Goal: Task Accomplishment & Management: Manage account settings

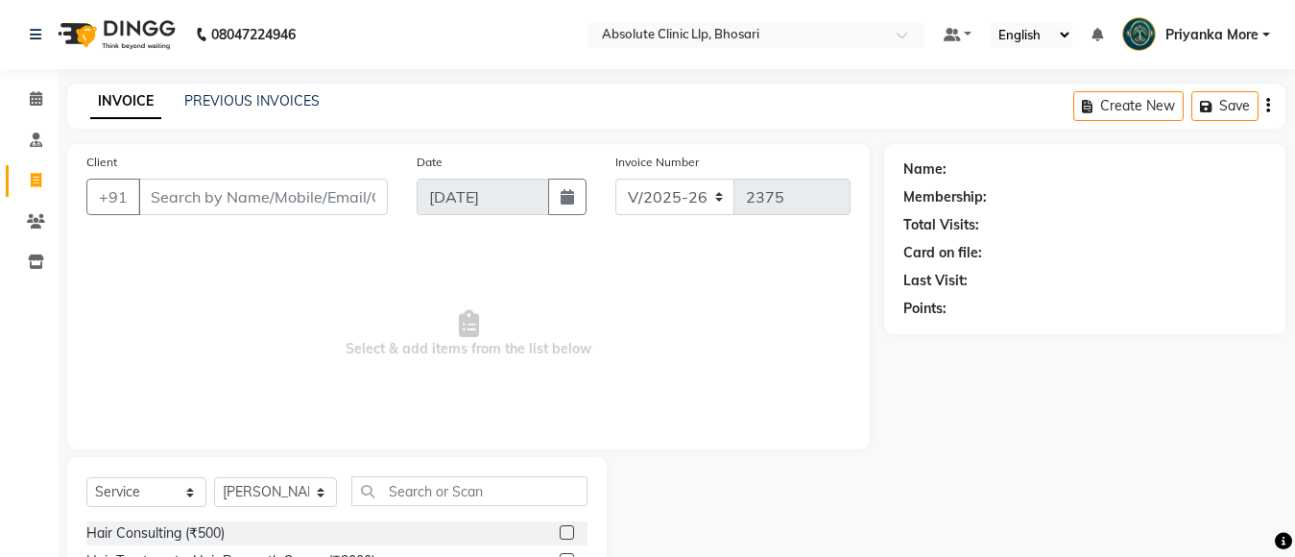
select select "4706"
select select "service"
select select "70435"
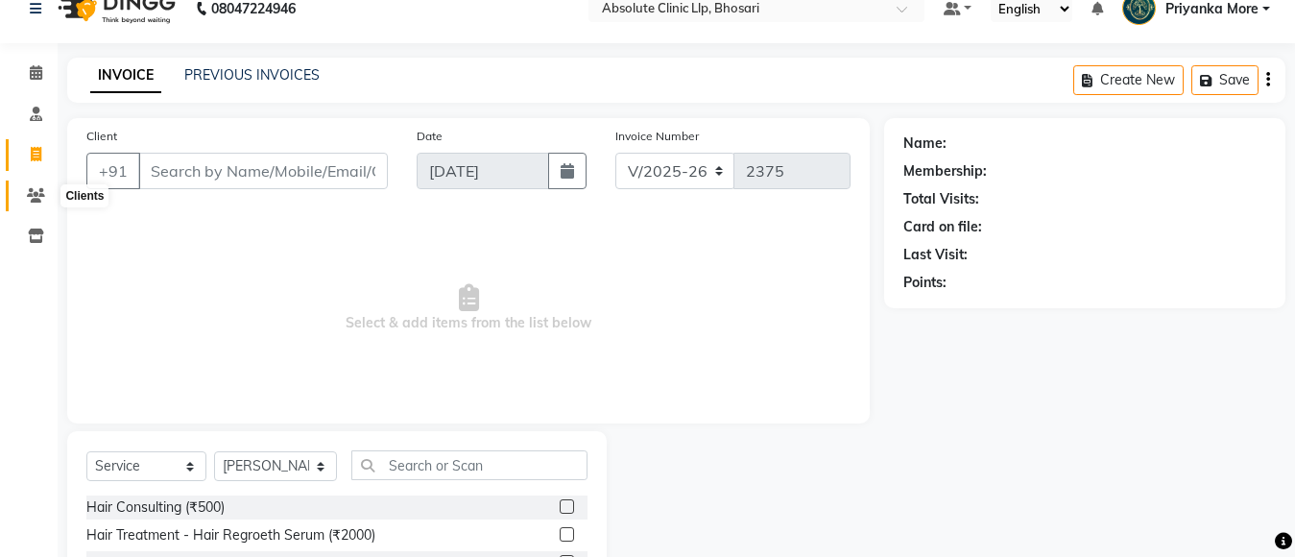
click at [40, 196] on icon at bounding box center [36, 195] width 18 height 14
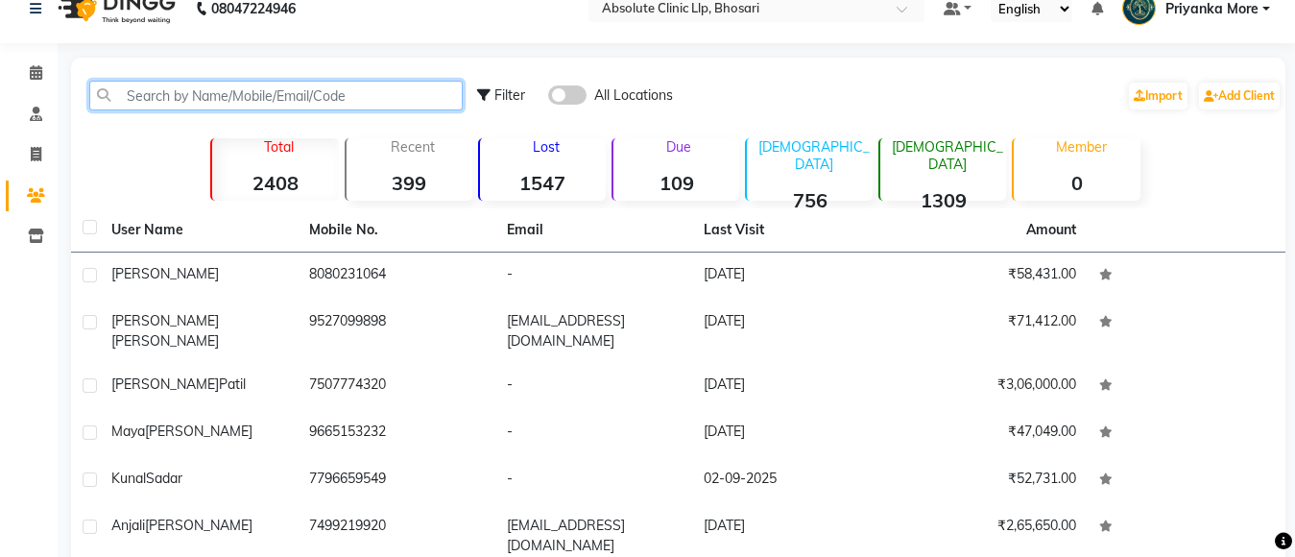
click at [180, 84] on input "text" at bounding box center [275, 96] width 373 height 30
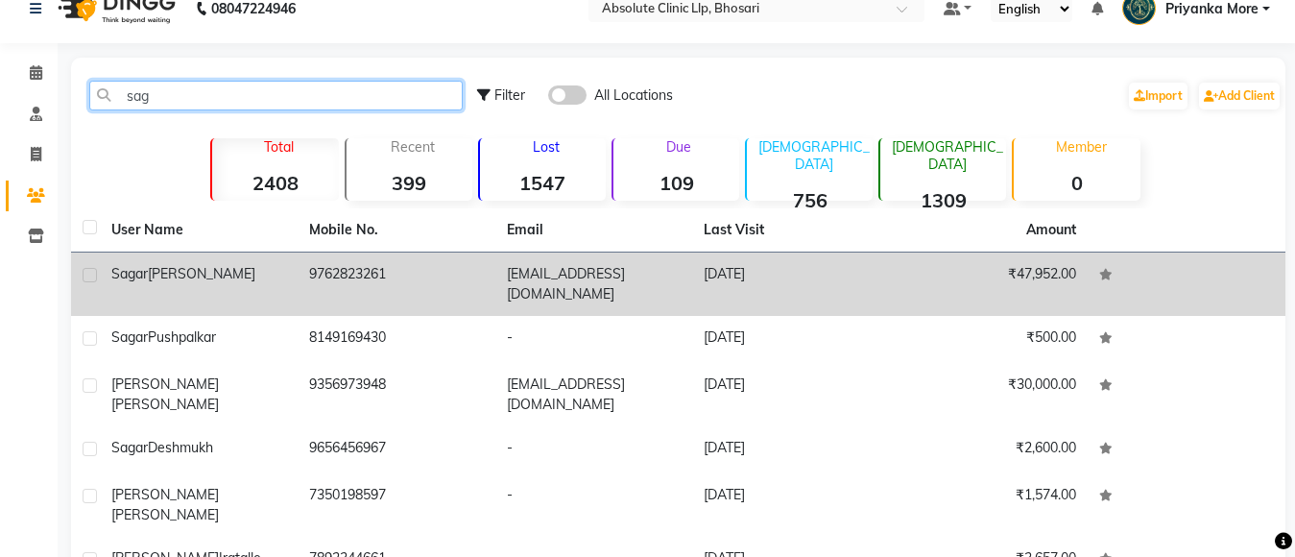
type input "sag"
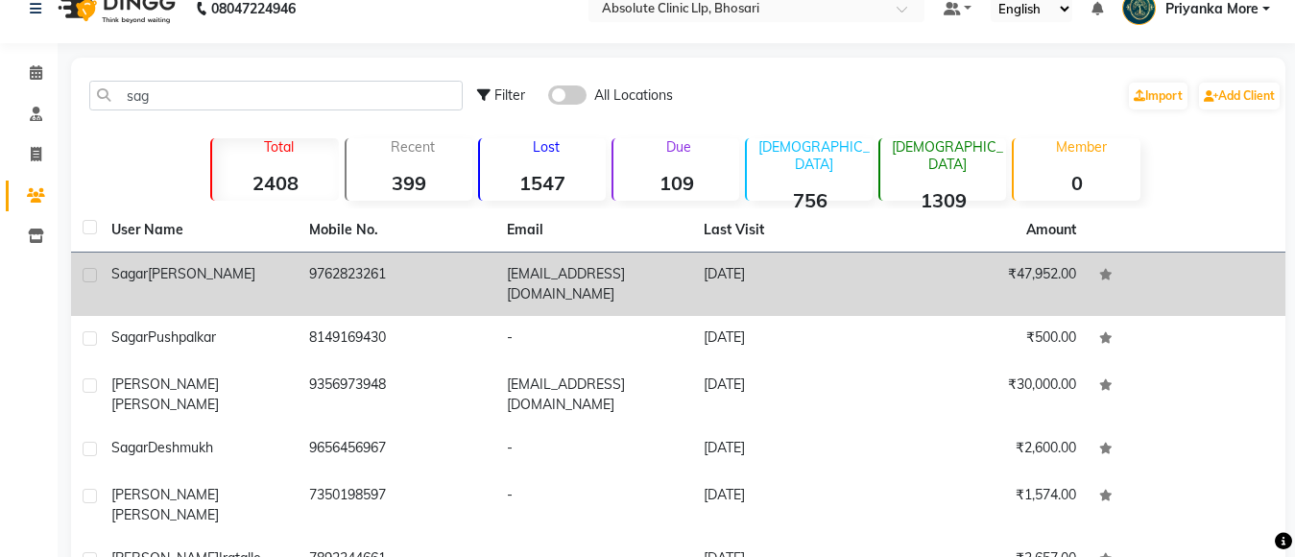
click at [355, 272] on td "9762823261" at bounding box center [397, 283] width 198 height 63
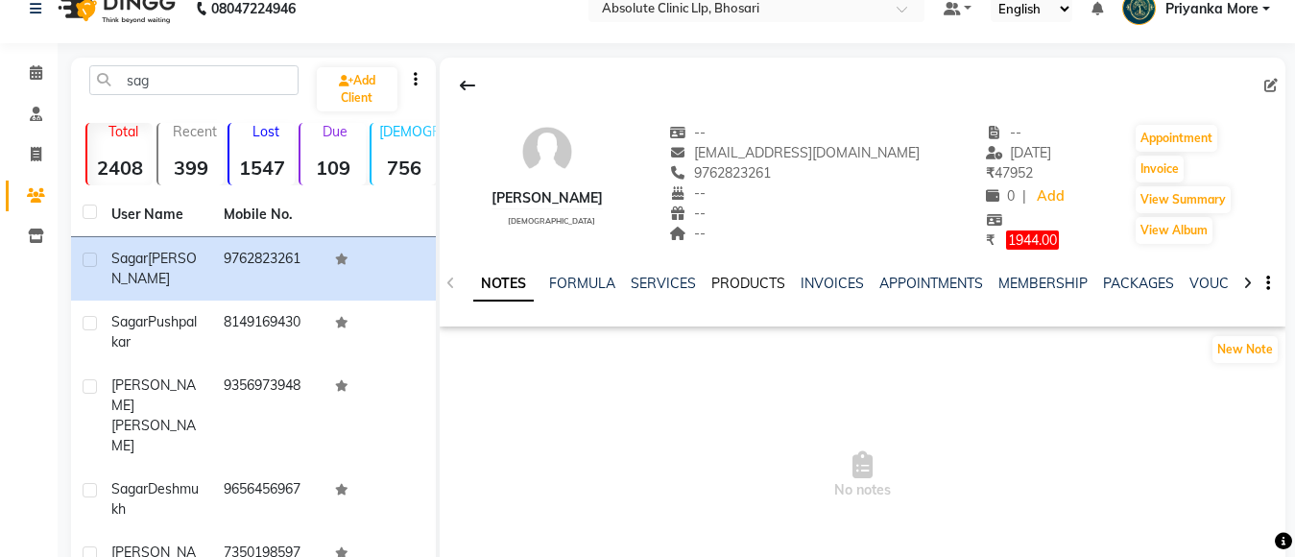
click at [724, 284] on link "PRODUCTS" at bounding box center [748, 283] width 74 height 17
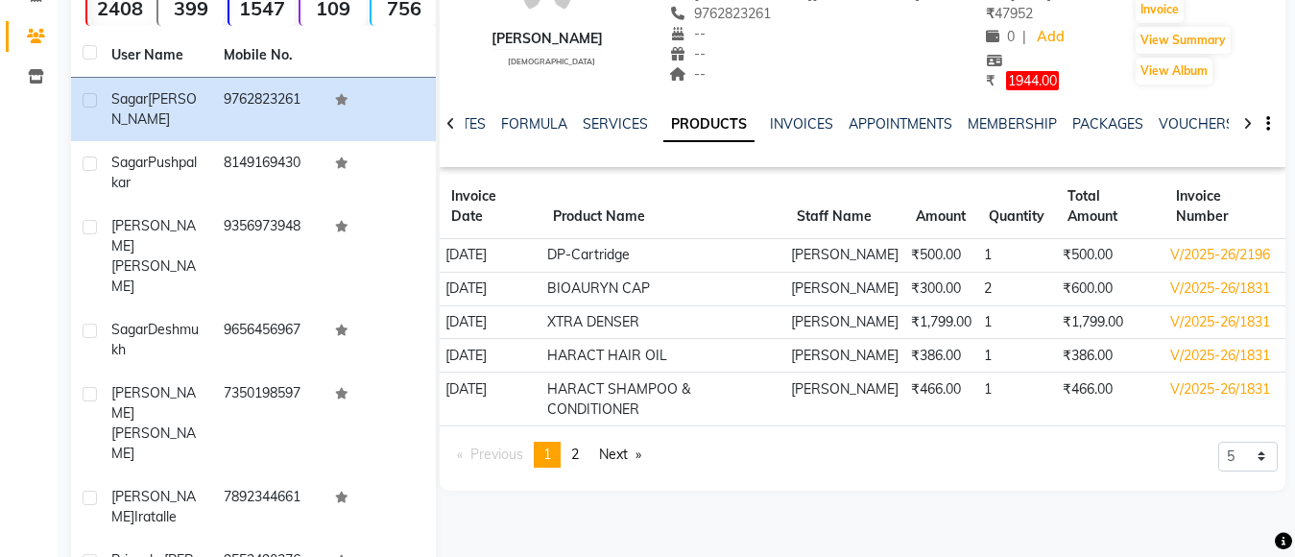
scroll to position [218, 0]
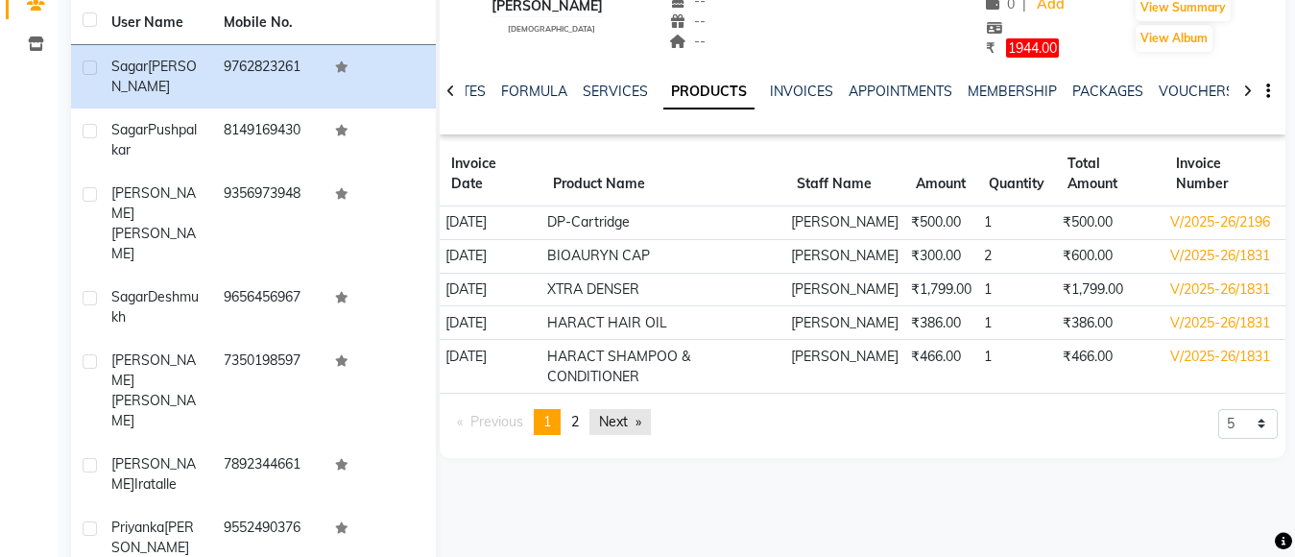
click at [617, 409] on link "Next page" at bounding box center [619, 422] width 61 height 26
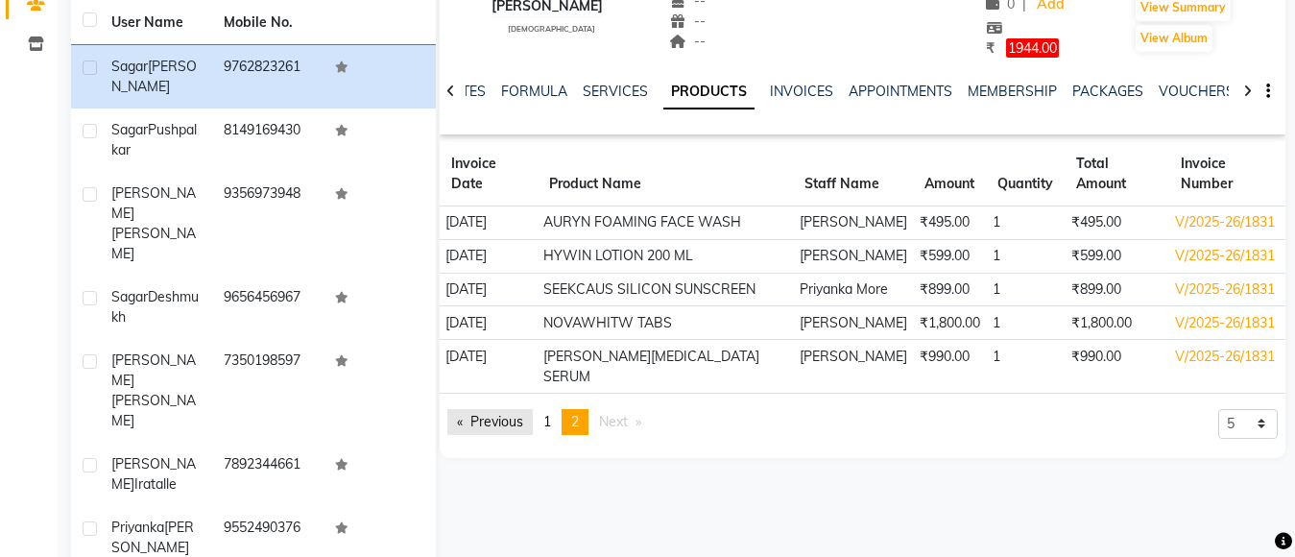
click at [500, 409] on link "Previous page" at bounding box center [489, 422] width 85 height 26
